Goal: Check status

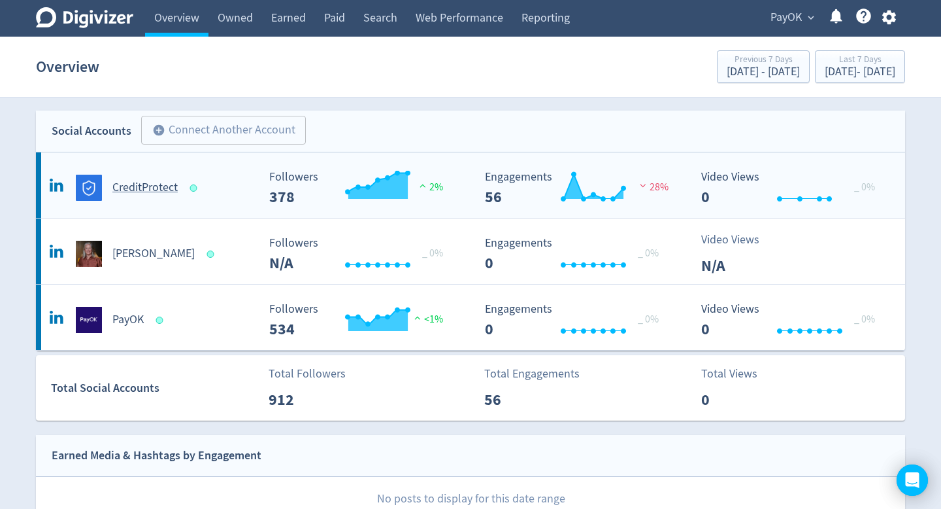
click at [167, 186] on h5 "CreditProtect" at bounding box center [144, 188] width 65 height 16
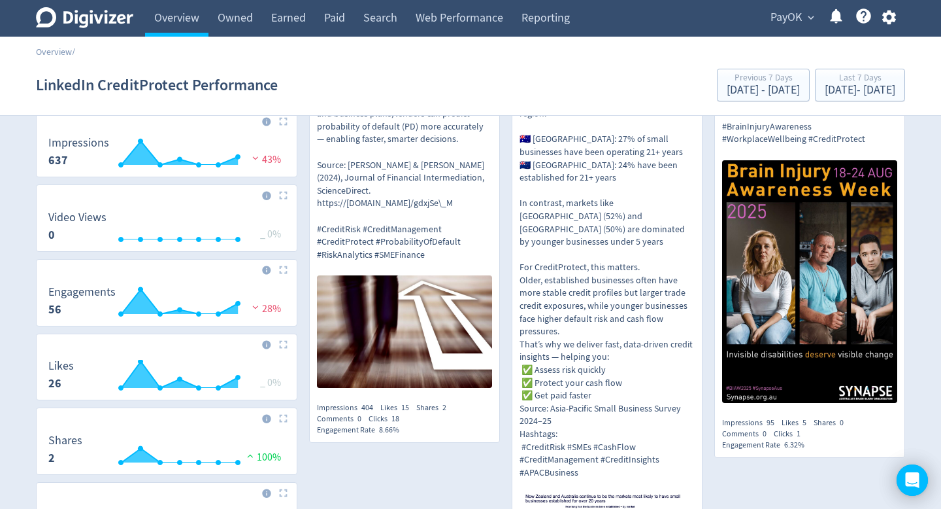
scroll to position [199, 0]
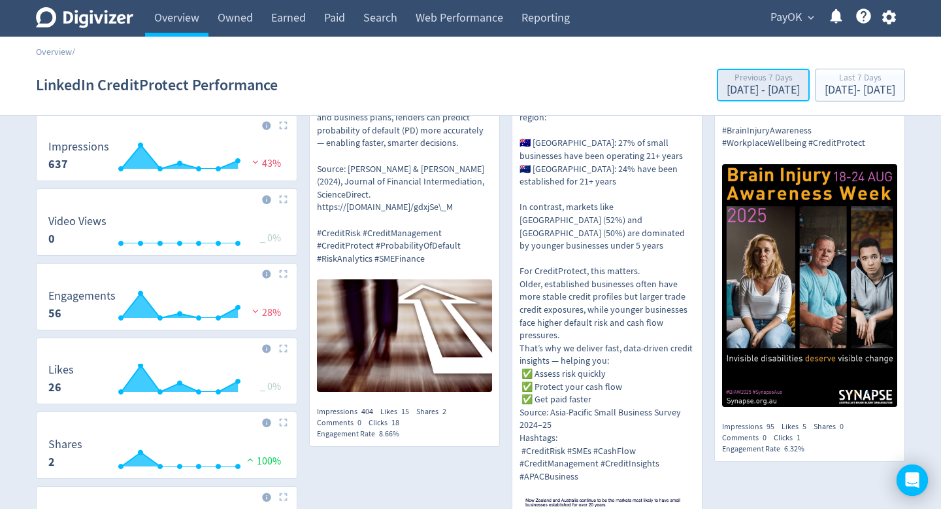
click at [731, 84] on div "Aug 12, 2025 - Aug 18, 2025" at bounding box center [763, 90] width 73 height 12
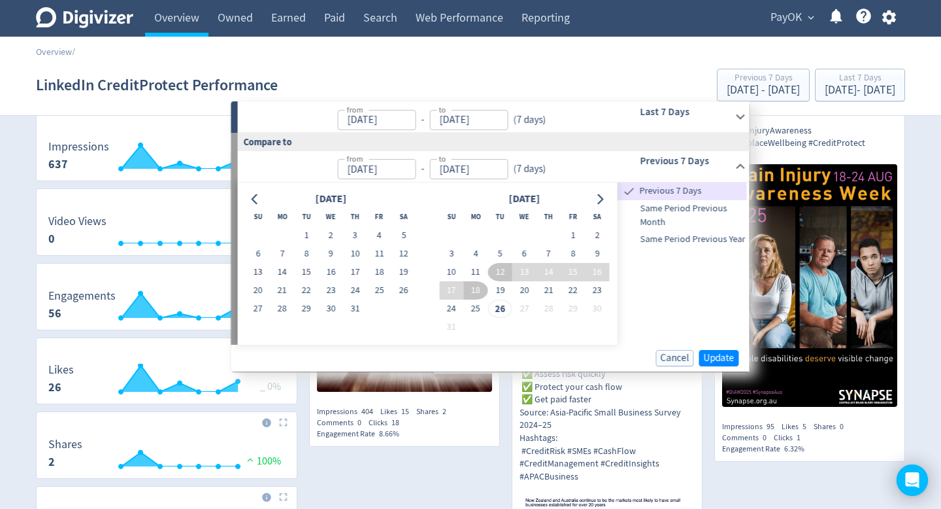
click at [809, 52] on div "Overview /" at bounding box center [470, 46] width 941 height 18
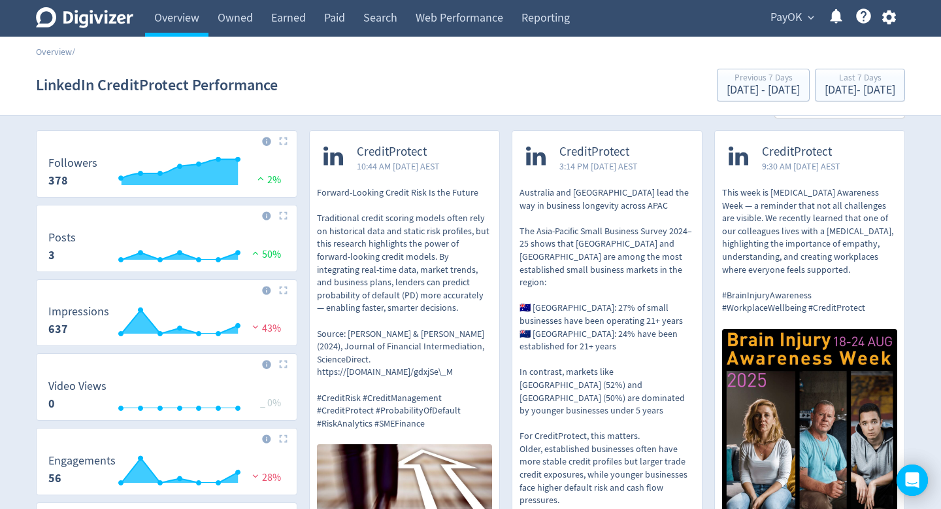
scroll to position [0, 0]
